Goal: Task Accomplishment & Management: Manage account settings

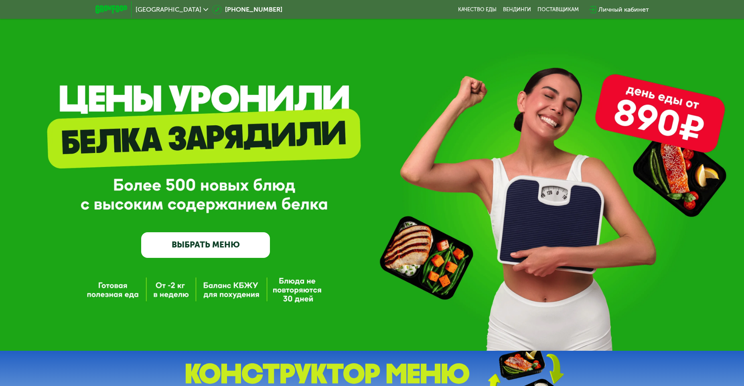
click at [230, 245] on link "ВЫБРАТЬ МЕНЮ" at bounding box center [205, 245] width 129 height 26
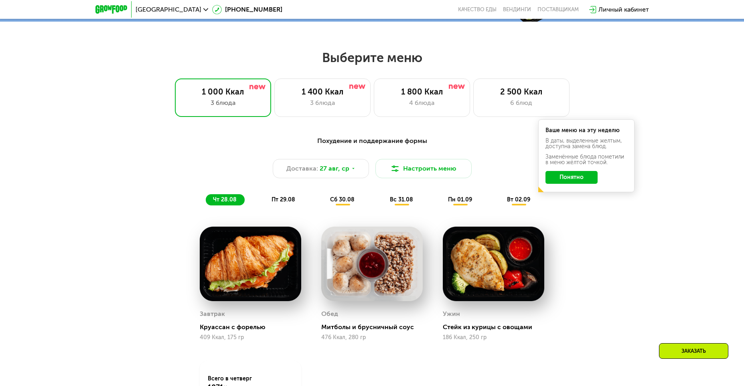
scroll to position [384, 0]
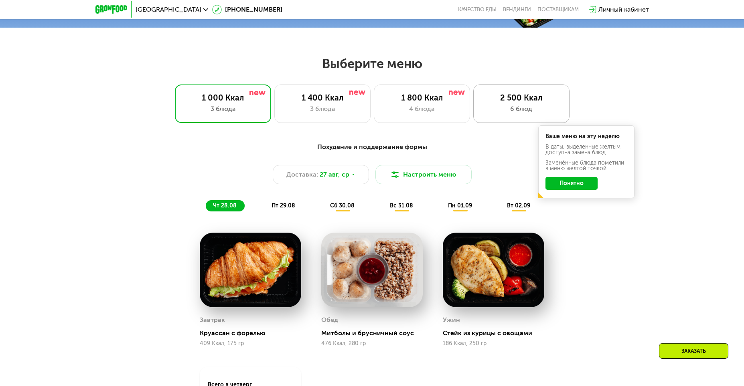
click at [520, 103] on div "2 500 Ккал" at bounding box center [520, 98] width 79 height 10
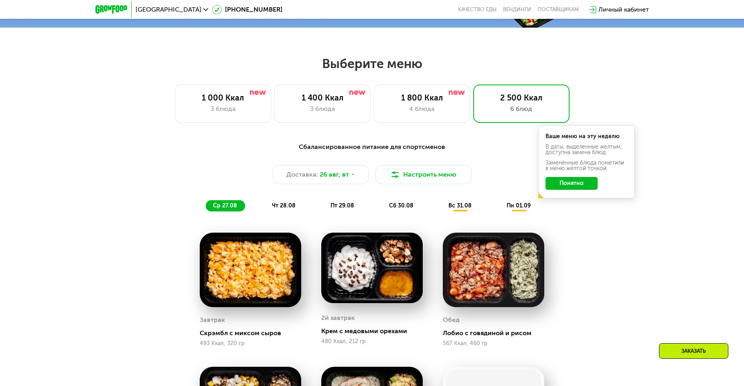
click at [585, 188] on button "Понятно" at bounding box center [571, 183] width 52 height 13
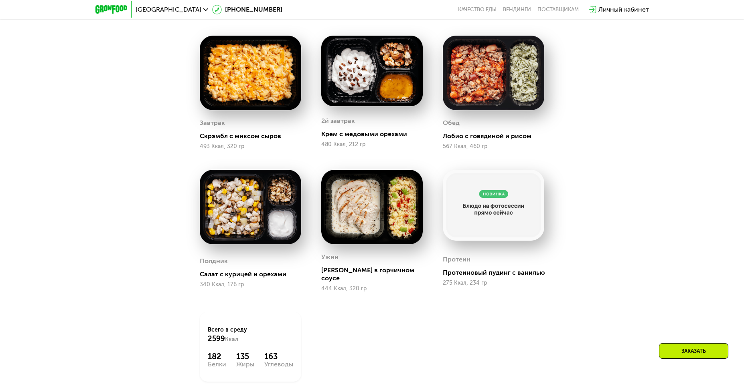
scroll to position [664, 0]
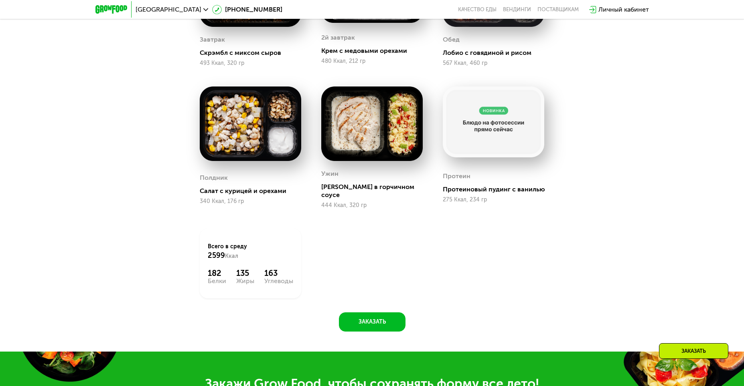
click at [215, 269] on div "182" at bounding box center [217, 274] width 18 height 10
click at [214, 281] on div "Всего в [DATE] 2599 Ккал 182 Белки 135 Жиры 163 Углеводы" at bounding box center [250, 264] width 101 height 70
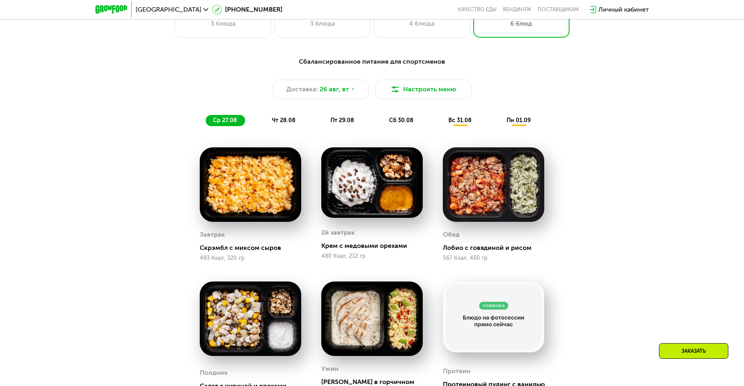
scroll to position [424, 0]
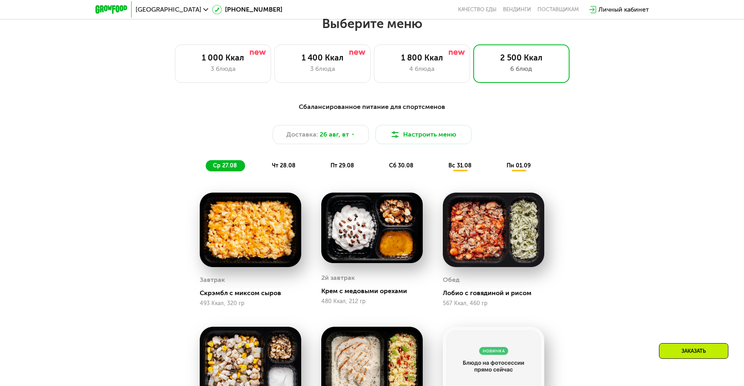
click at [278, 168] on span "чт 28.08" at bounding box center [284, 165] width 24 height 7
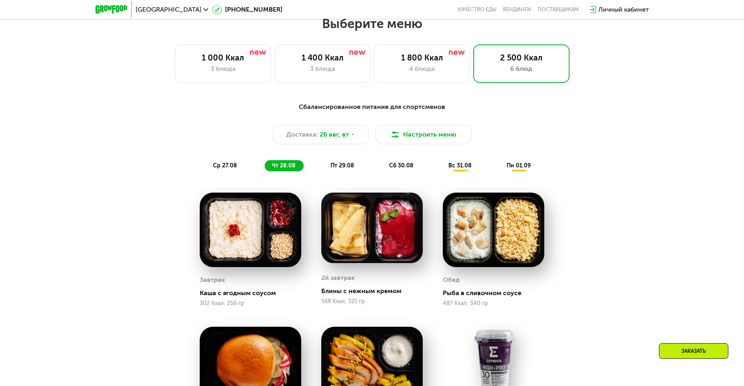
click at [344, 165] on span "пт 29.08" at bounding box center [342, 165] width 24 height 7
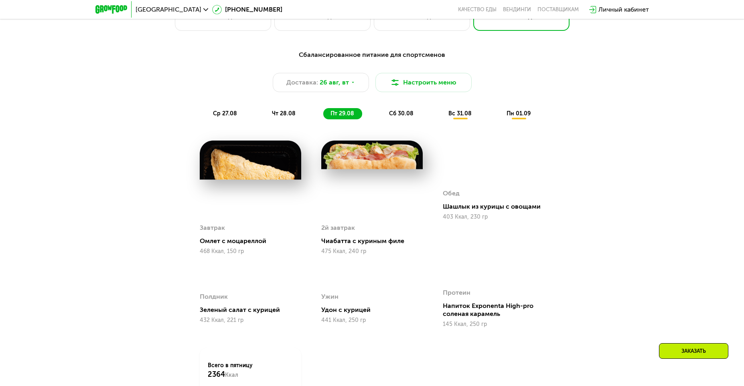
scroll to position [464, 0]
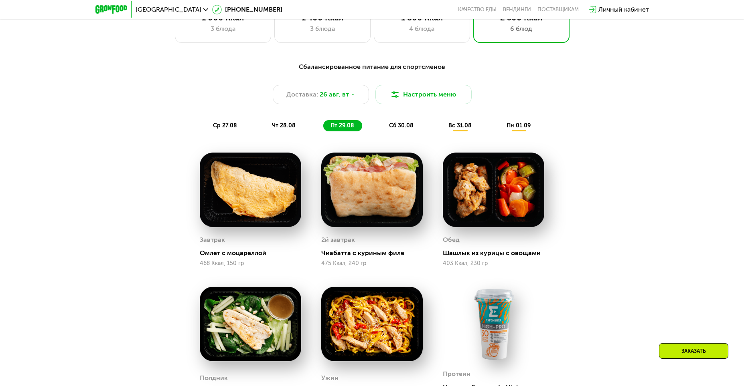
click at [402, 127] on span "сб 30.08" at bounding box center [401, 125] width 24 height 7
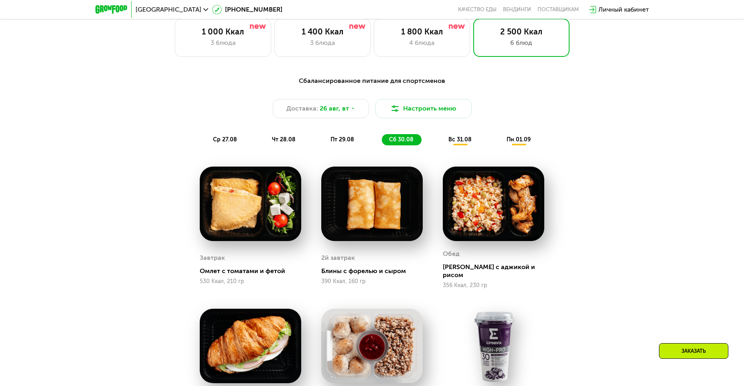
scroll to position [424, 0]
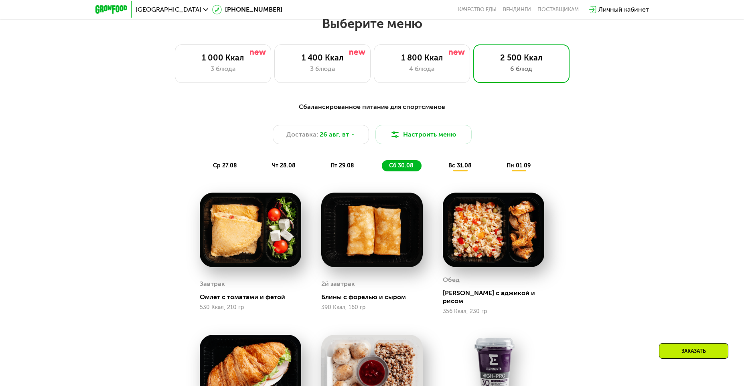
click at [456, 167] on span "вс 31.08" at bounding box center [459, 165] width 23 height 7
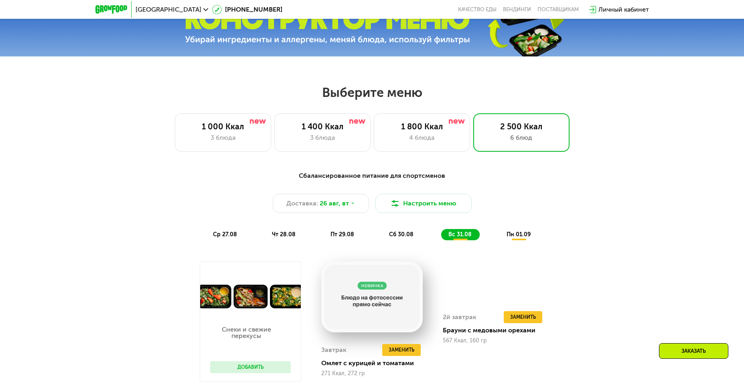
scroll to position [344, 0]
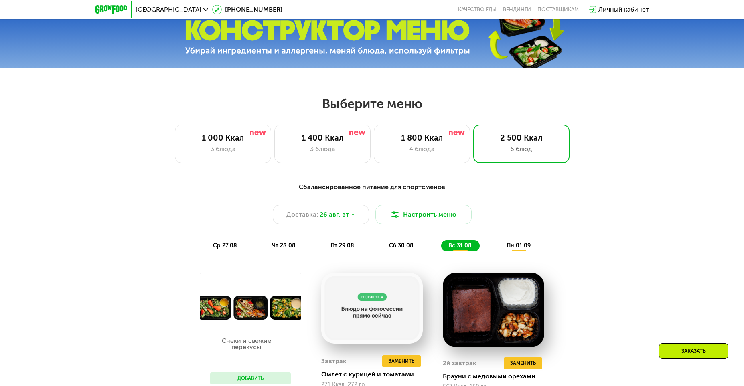
click at [522, 248] on span "пн 01.09" at bounding box center [518, 245] width 24 height 7
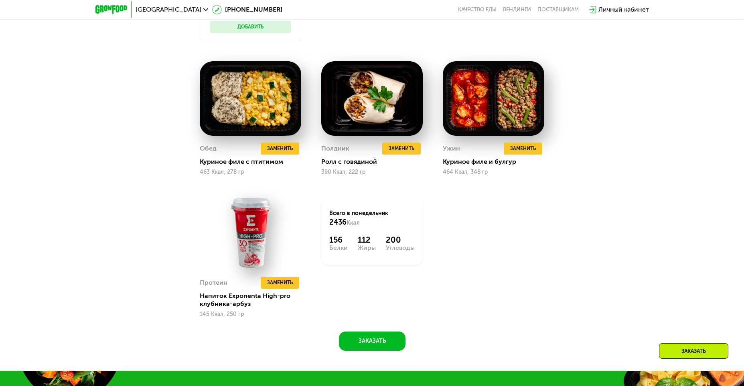
scroll to position [704, 0]
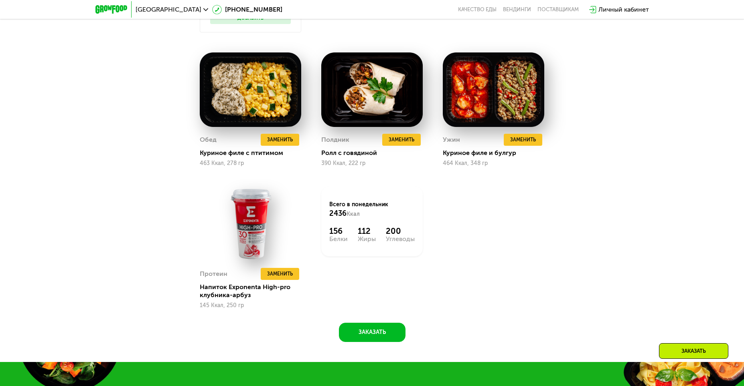
click at [340, 240] on div "Белки" at bounding box center [338, 239] width 18 height 6
click at [527, 237] on div "Снеки и свежие перекусы Добавить Завтрак Удалить Завтрак Заменить Заменить Завт…" at bounding box center [372, 110] width 365 height 417
click at [393, 236] on div "200" at bounding box center [400, 231] width 29 height 10
click at [369, 232] on div "112" at bounding box center [367, 231] width 18 height 10
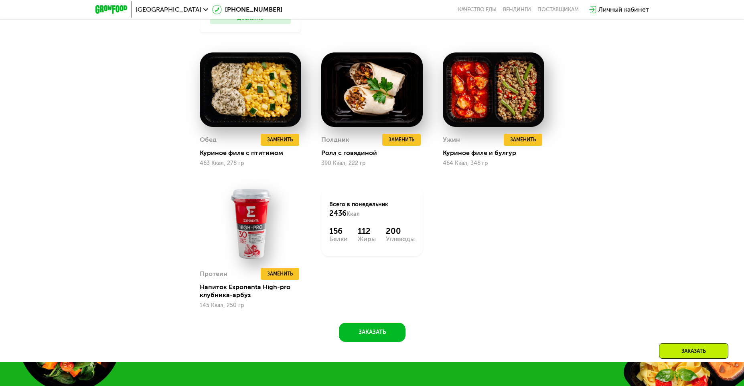
drag, startPoint x: 370, startPoint y: 233, endPoint x: 379, endPoint y: 251, distance: 20.1
click at [379, 251] on div "Всего в [DATE] 2436 Ккал 156 Белки 112 Жиры 200 Углеводы" at bounding box center [371, 222] width 101 height 70
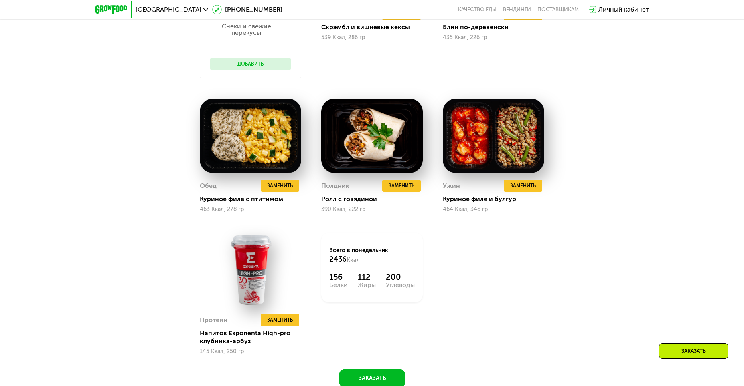
scroll to position [784, 0]
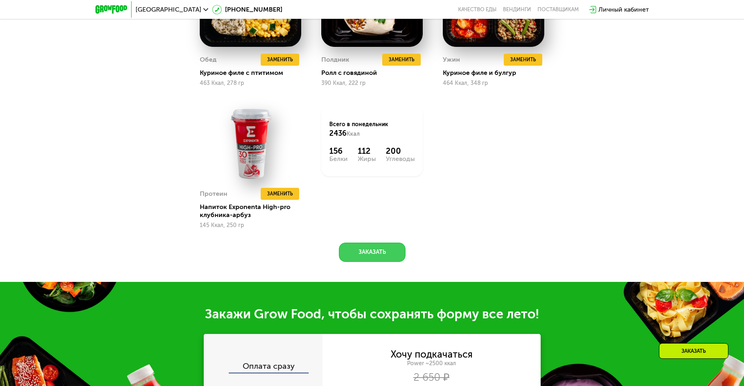
click at [384, 256] on button "Заказать" at bounding box center [372, 252] width 67 height 19
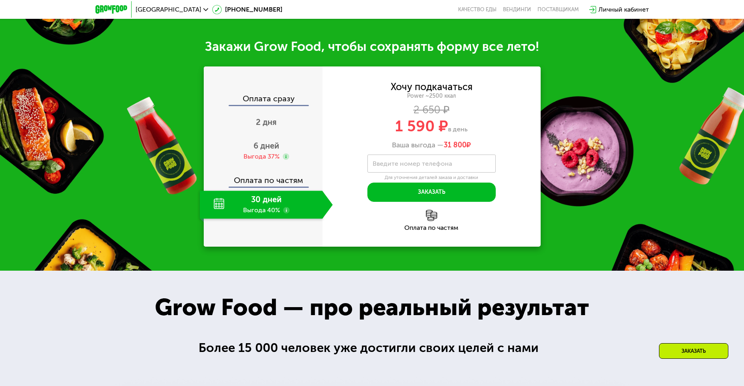
scroll to position [1070, 0]
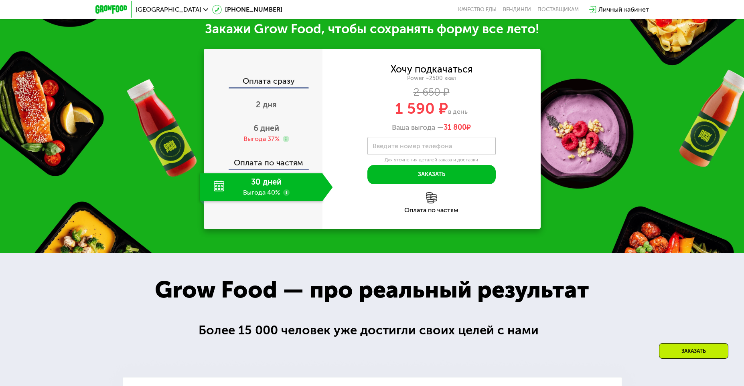
click at [287, 196] on use at bounding box center [286, 193] width 6 height 6
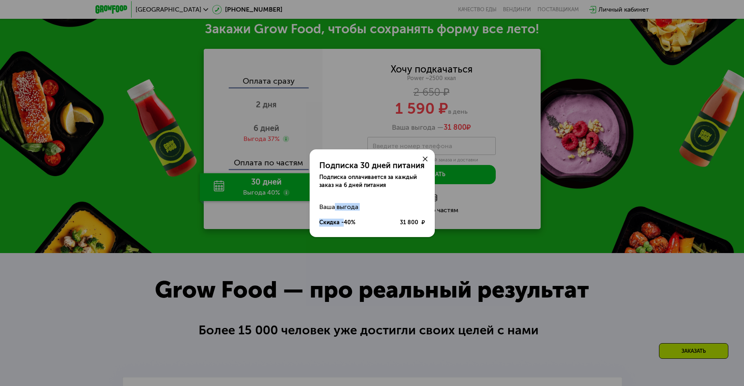
drag, startPoint x: 333, startPoint y: 208, endPoint x: 344, endPoint y: 220, distance: 16.4
click at [344, 220] on div "Ваша выгода Скидка -40% 31 800 ₽" at bounding box center [371, 215] width 125 height 32
click at [403, 221] on div "31 800 ₽" at bounding box center [412, 223] width 25 height 8
click at [539, 222] on div "Подписка 30 дней питания Подписка оплачивается за каждый заказ на 6 дней питани…" at bounding box center [372, 193] width 744 height 386
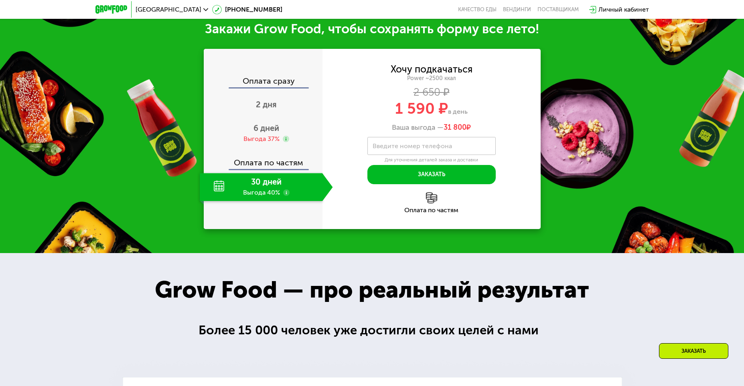
click at [287, 195] on use at bounding box center [286, 193] width 6 height 6
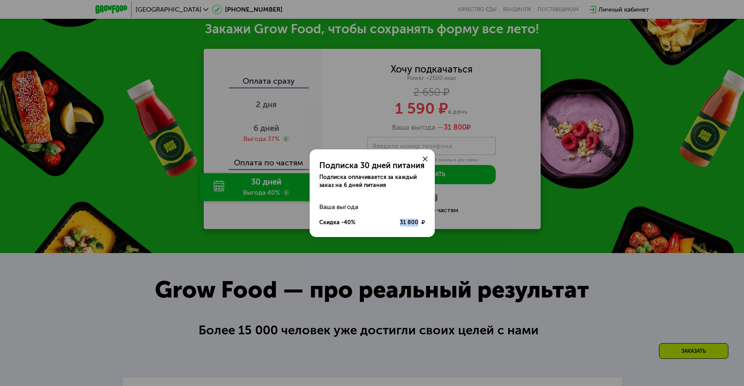
drag, startPoint x: 401, startPoint y: 221, endPoint x: 429, endPoint y: 221, distance: 28.5
click at [428, 221] on div "Ваша выгода Скидка -40% 31 800 ₽" at bounding box center [371, 215] width 125 height 32
click at [642, 222] on div "Подписка 30 дней питания Подписка оплачивается за каждый заказ на 6 дней питани…" at bounding box center [372, 193] width 744 height 386
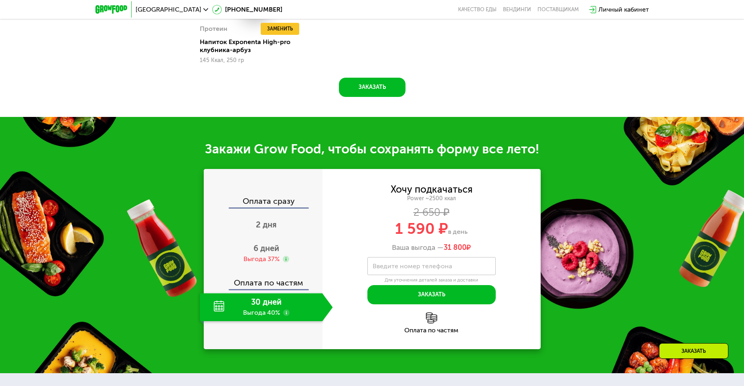
scroll to position [911, 0]
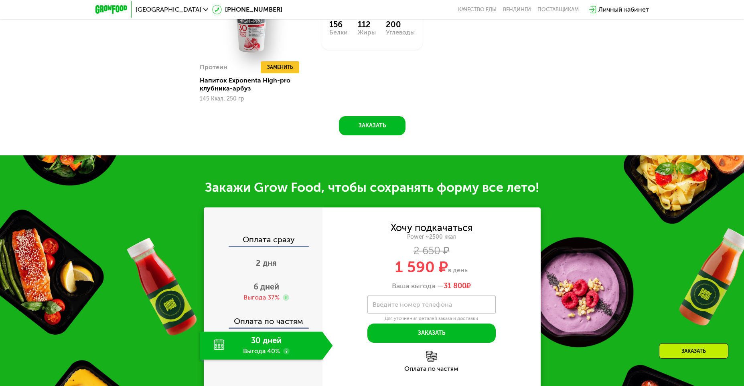
click at [285, 355] on use at bounding box center [286, 351] width 6 height 6
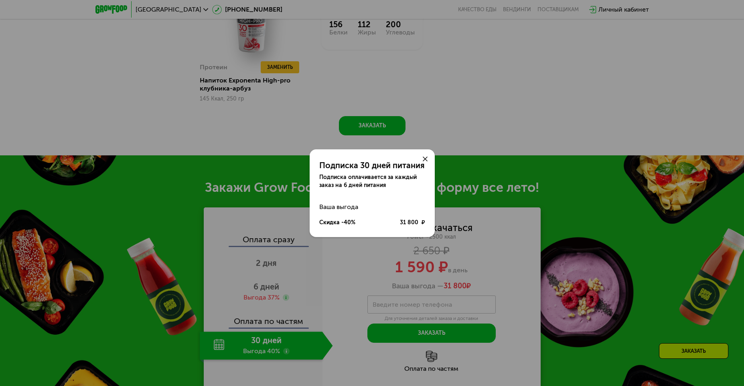
click at [425, 160] on icon at bounding box center [424, 159] width 5 height 5
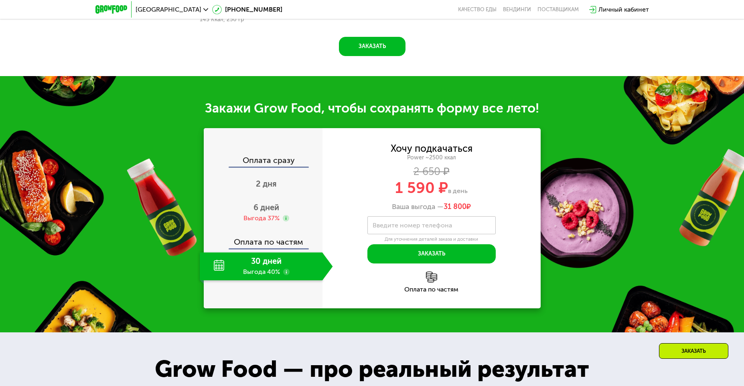
scroll to position [991, 0]
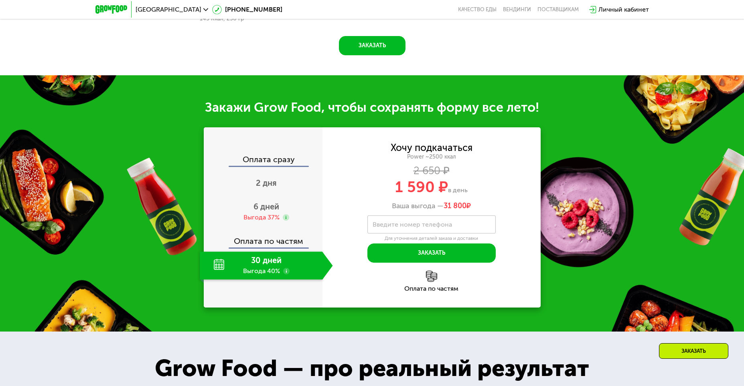
click at [424, 226] on label "Введите номер телефона" at bounding box center [411, 224] width 79 height 4
click at [424, 226] on input "Введите номер телефона" at bounding box center [431, 225] width 128 height 18
click at [583, 223] on div "Закажи Grow Food, чтобы сохранять форму все лето! Оплата сразу 2 дня 6 дней Выг…" at bounding box center [372, 203] width 744 height 257
click at [429, 282] on img at bounding box center [431, 276] width 11 height 11
drag, startPoint x: 392, startPoint y: 151, endPoint x: 484, endPoint y: 147, distance: 91.5
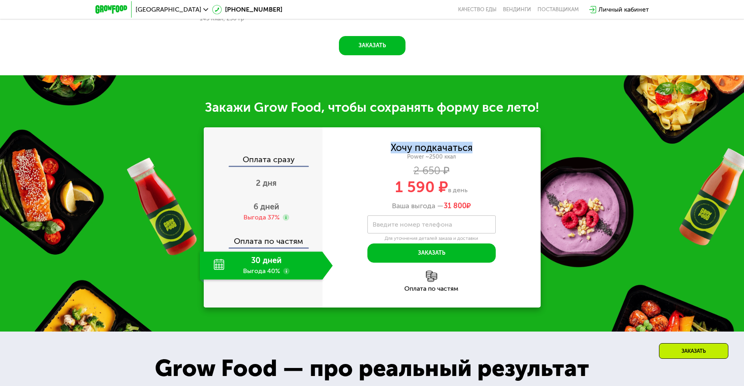
click at [484, 147] on div "Хочу подкачаться Power ~2500 ккал 2 650 ₽ 1 590 ₽ в день Ваша выгода — 31 800 ₽" at bounding box center [431, 176] width 218 height 67
click at [490, 175] on div "2 650 ₽" at bounding box center [431, 171] width 218 height 9
drag, startPoint x: 403, startPoint y: 159, endPoint x: 479, endPoint y: 159, distance: 75.8
click at [479, 159] on div "Power ~2500 ккал" at bounding box center [431, 157] width 218 height 7
click at [485, 185] on div "1 590 ₽ в день" at bounding box center [431, 187] width 218 height 15
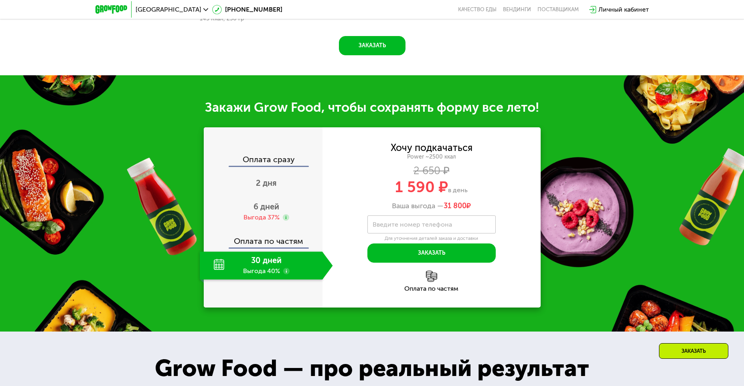
click at [289, 164] on div "Оплата сразу" at bounding box center [263, 161] width 118 height 10
click at [271, 212] on span "6 дней" at bounding box center [266, 207] width 26 height 10
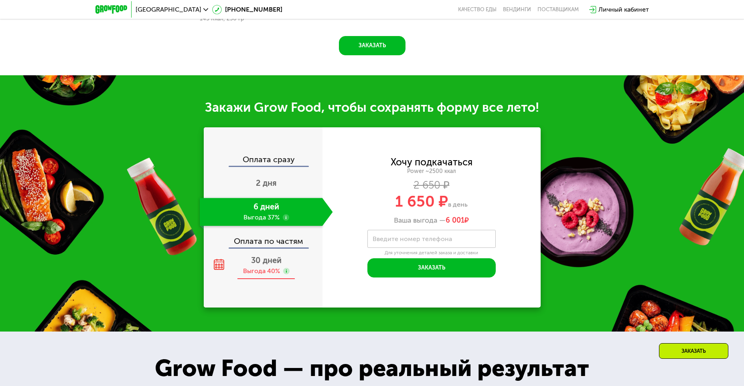
click at [274, 264] on span "30 дней" at bounding box center [266, 261] width 30 height 10
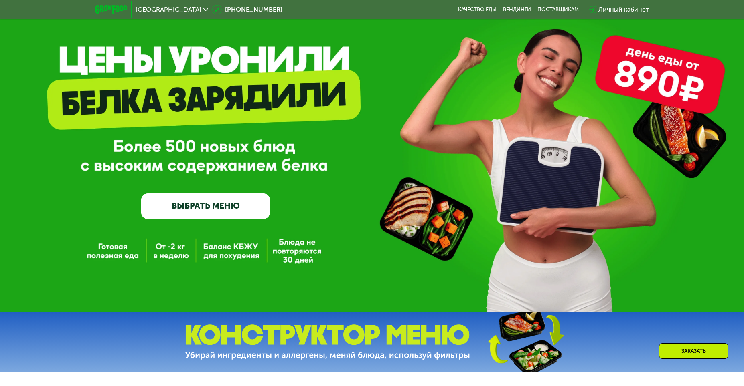
scroll to position [0, 0]
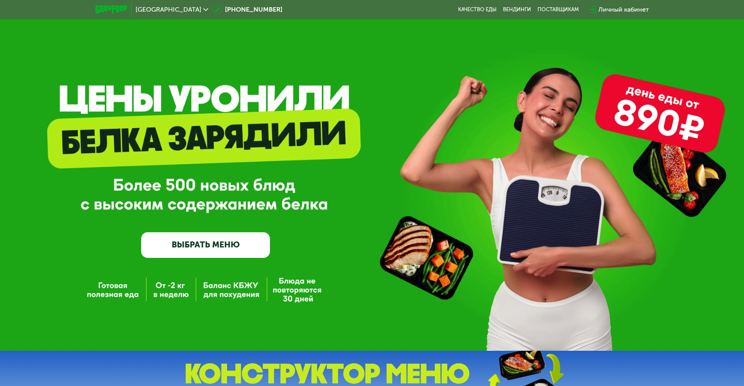
click at [608, 10] on div "Личный кабинет" at bounding box center [623, 10] width 51 height 10
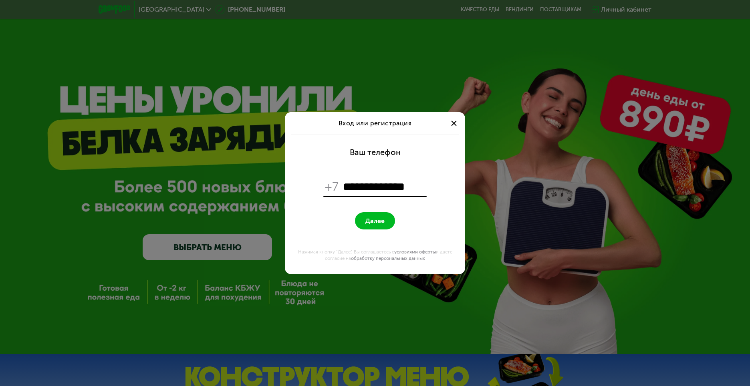
type input "**********"
click at [378, 222] on span "Далее" at bounding box center [375, 221] width 19 height 8
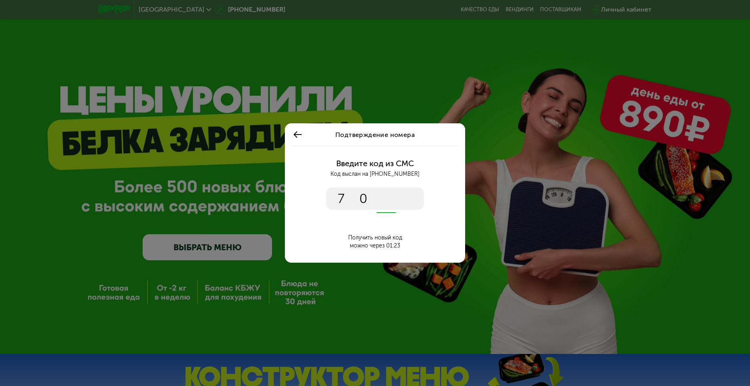
type input "****"
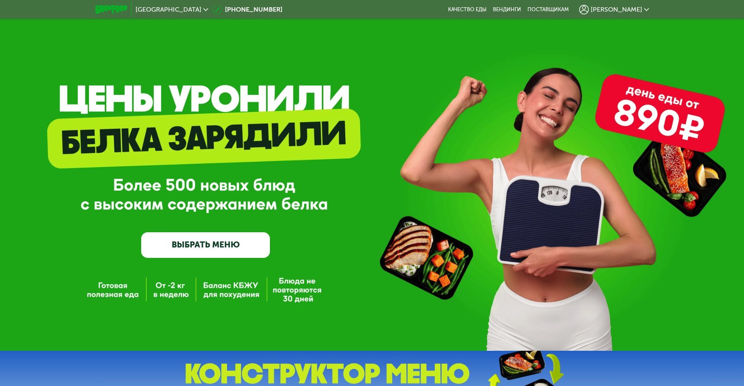
click at [646, 11] on icon at bounding box center [646, 9] width 5 height 5
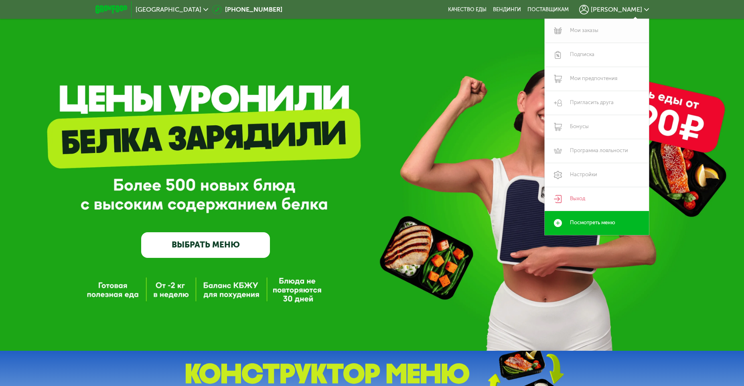
click at [584, 27] on link "Мои заказы" at bounding box center [596, 31] width 104 height 24
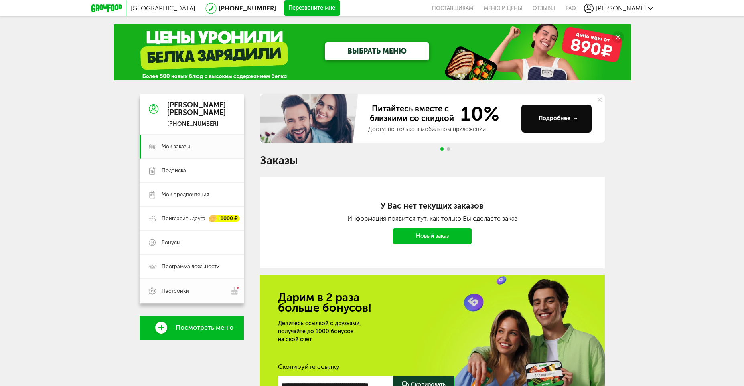
click at [182, 289] on span "Настройки" at bounding box center [175, 291] width 27 height 7
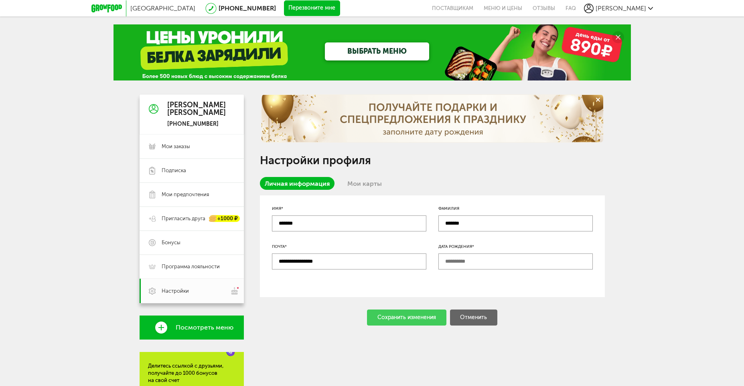
click at [364, 186] on link "Мои карты" at bounding box center [364, 183] width 44 height 13
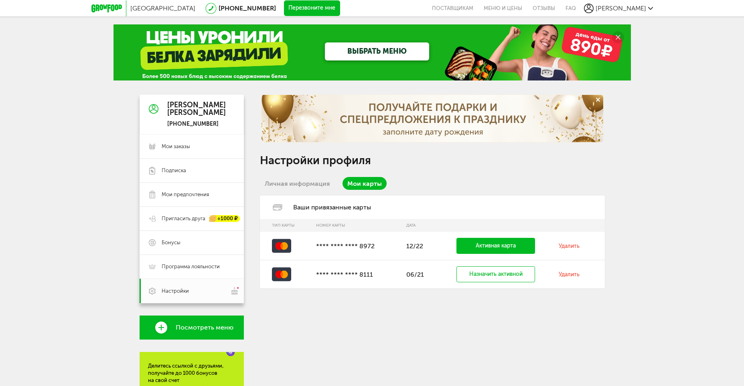
click at [568, 247] on link "Удалить" at bounding box center [568, 246] width 21 height 7
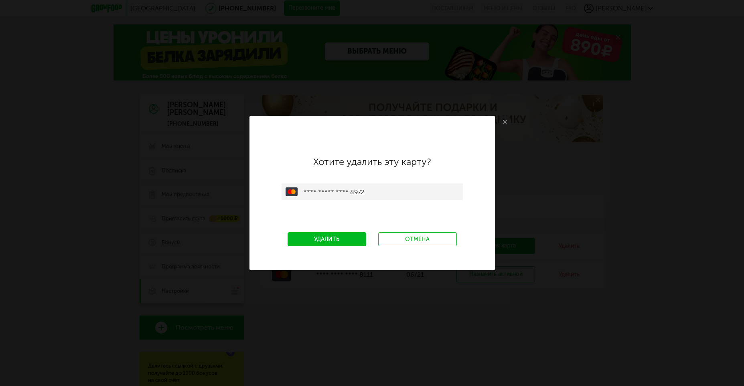
click at [348, 239] on link "Удалить" at bounding box center [326, 239] width 79 height 14
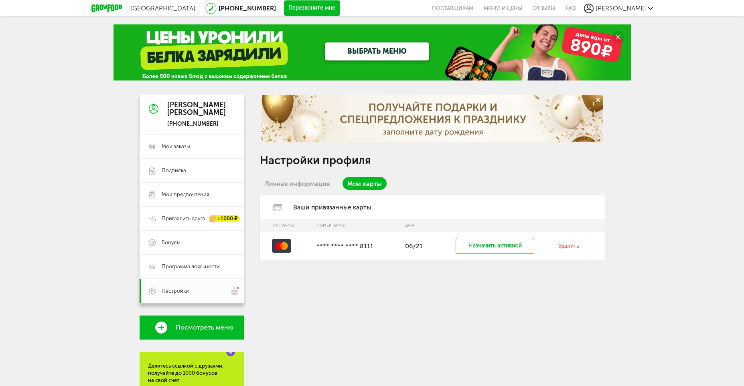
click at [570, 243] on link "Удалить" at bounding box center [568, 246] width 21 height 7
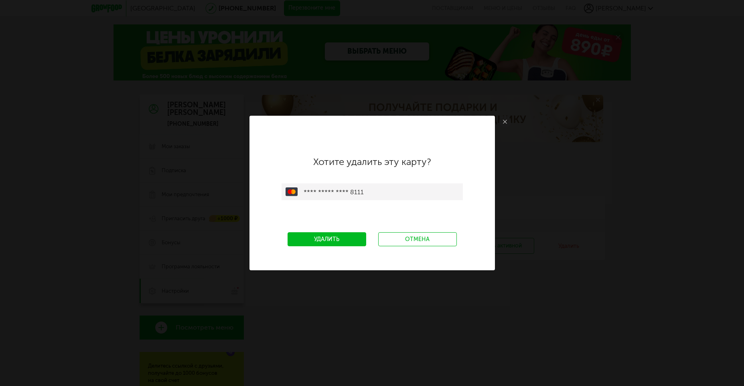
click at [329, 237] on link "Удалить" at bounding box center [326, 239] width 79 height 14
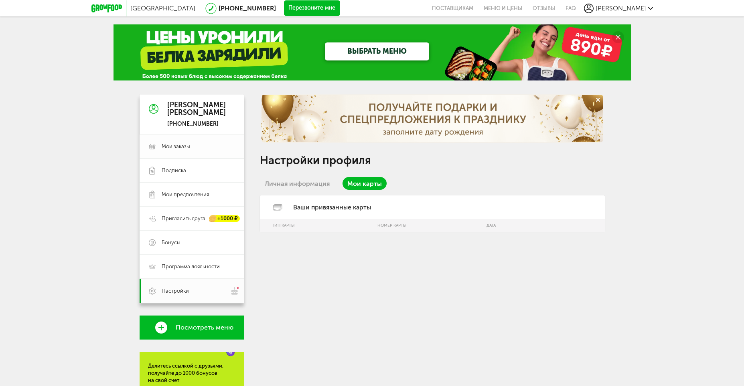
click at [180, 148] on span "Мои заказы" at bounding box center [176, 146] width 28 height 7
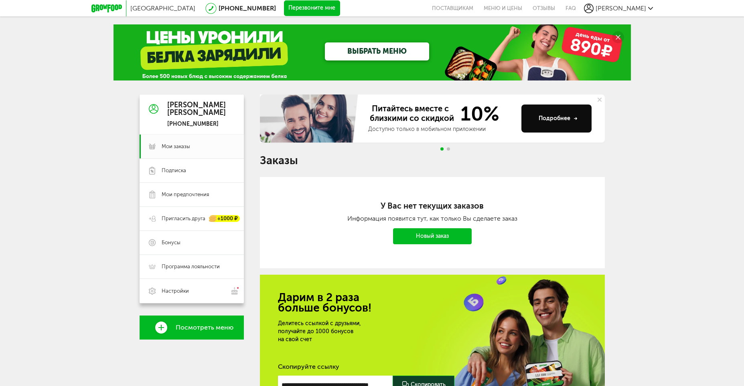
click at [40, 81] on div "Москва 8 (800) 555-21-78 Перезвоните мне поставщикам Меню и цены Отзывы FAQ Але…" at bounding box center [372, 242] width 744 height 484
